Goal: Information Seeking & Learning: Find specific fact

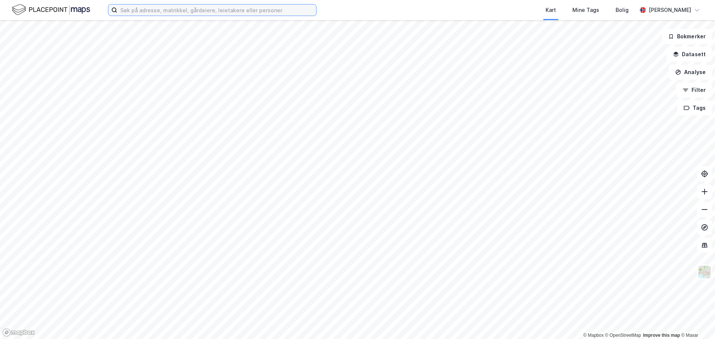
click at [243, 10] on input at bounding box center [216, 9] width 199 height 11
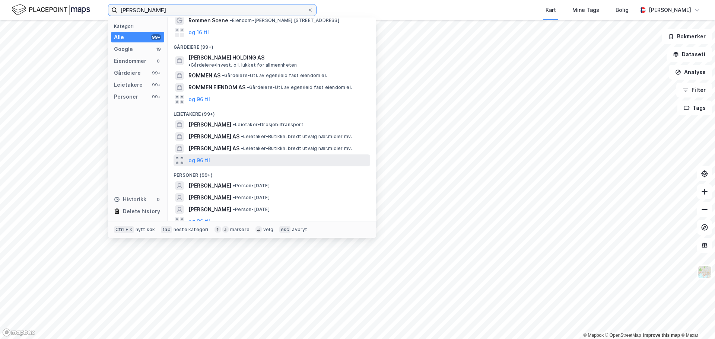
scroll to position [41, 0]
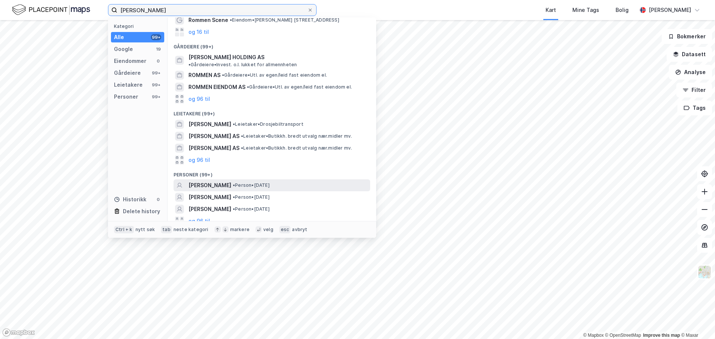
type input "[PERSON_NAME]"
click at [264, 180] on div "[PERSON_NAME] • Person • [DATE]" at bounding box center [272, 186] width 197 height 12
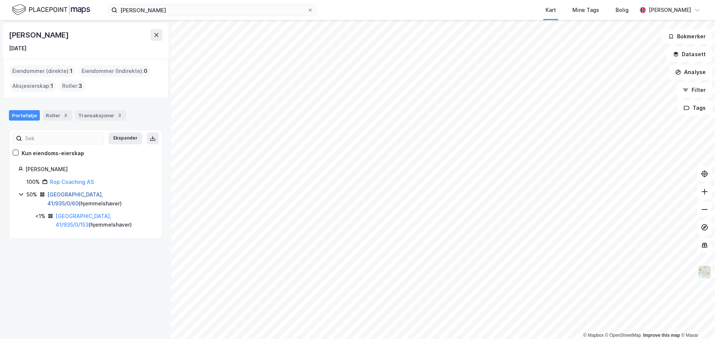
click at [76, 197] on link "[GEOGRAPHIC_DATA], 41/935/0/60" at bounding box center [75, 198] width 56 height 15
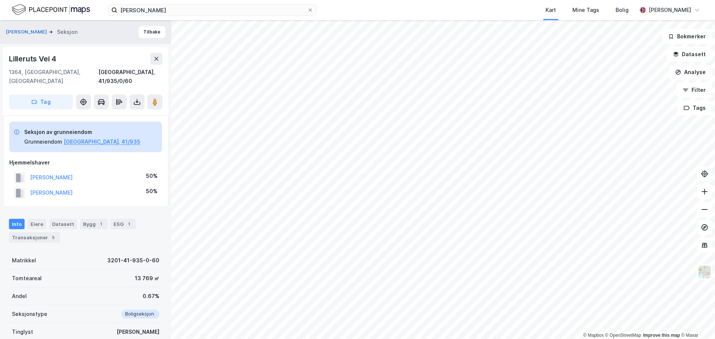
click at [43, 235] on div "Info Eiere Datasett Bygg 1 ESG 1 Transaksjoner 5" at bounding box center [85, 228] width 171 height 36
click at [44, 232] on div "Transaksjoner 5" at bounding box center [34, 237] width 51 height 10
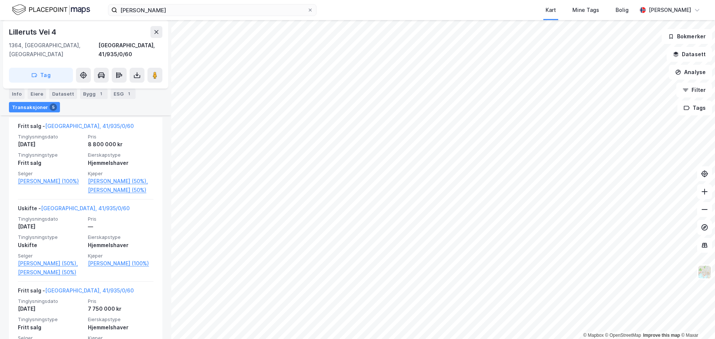
scroll to position [266, 0]
